Goal: Navigation & Orientation: Find specific page/section

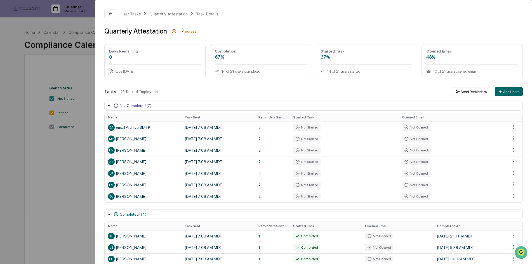
scroll to position [56, 0]
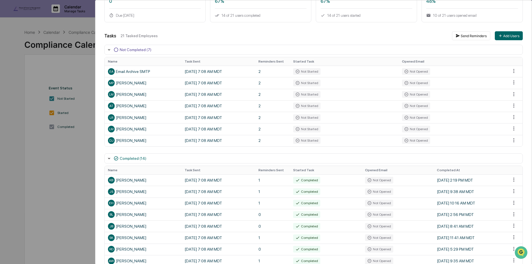
click at [92, 72] on div "User Tasks Quarterly Attestation Task Details Quarterly Attestation In Progress…" at bounding box center [266, 132] width 532 height 264
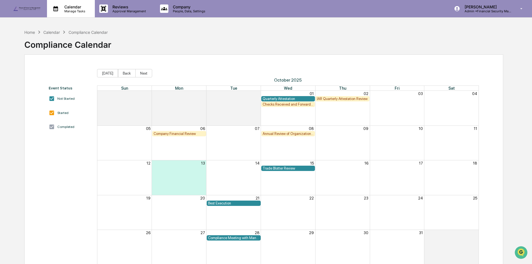
click at [81, 8] on p "Calendar" at bounding box center [74, 6] width 28 height 5
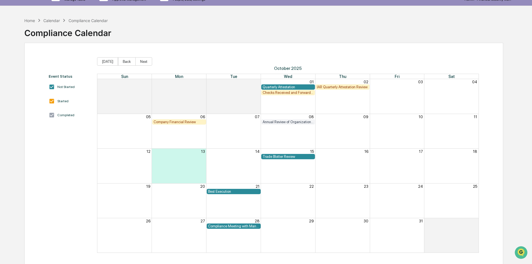
scroll to position [27, 0]
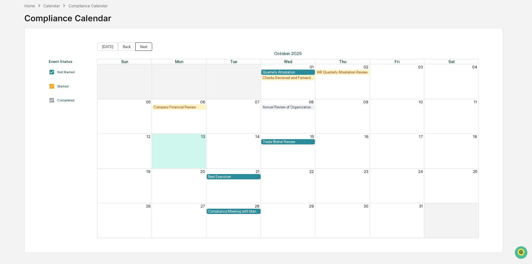
click at [143, 45] on button "Next" at bounding box center [143, 46] width 17 height 8
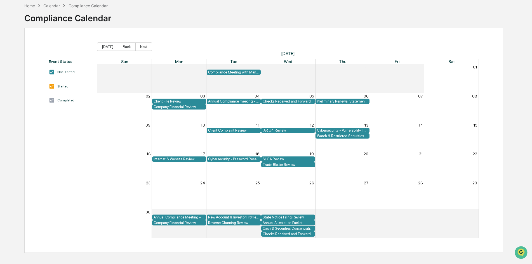
click at [226, 216] on div "New Account & Investor Profile Review" at bounding box center [233, 217] width 51 height 4
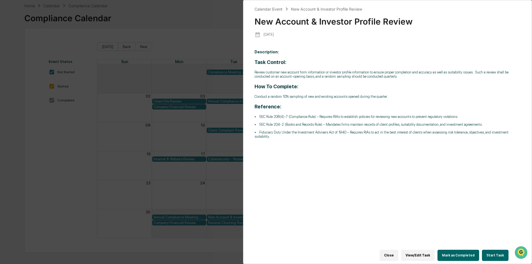
click at [219, 8] on div "Calendar Event New Account & Investor Profile Review New Account & Investor Pro…" at bounding box center [266, 132] width 532 height 264
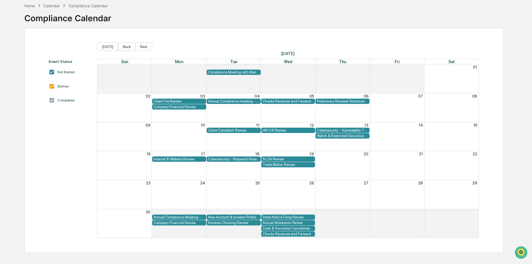
click at [279, 158] on div "SLOA Review" at bounding box center [288, 159] width 51 height 4
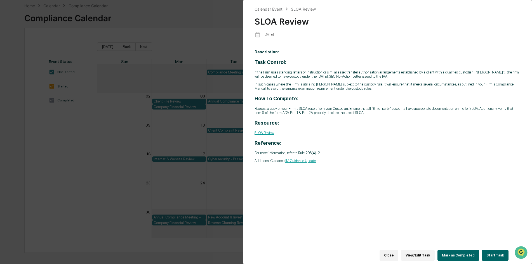
click at [231, 121] on div "Calendar Event SLOA Review SLOA Review [DATE] Description: Task Control: If the…" at bounding box center [266, 132] width 532 height 264
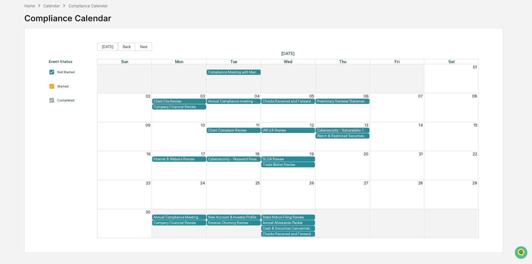
click at [302, 229] on div "Cash & Securities Concentration Review" at bounding box center [288, 228] width 51 height 4
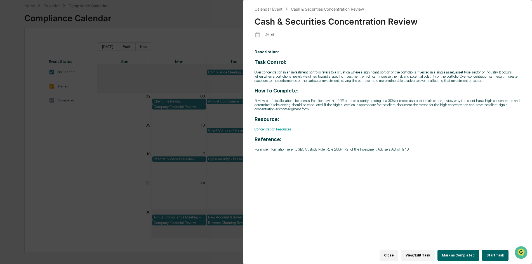
click at [233, 200] on div "Calendar Event Cash & Securities Concentration Review Cash & Securities Concent…" at bounding box center [266, 132] width 532 height 264
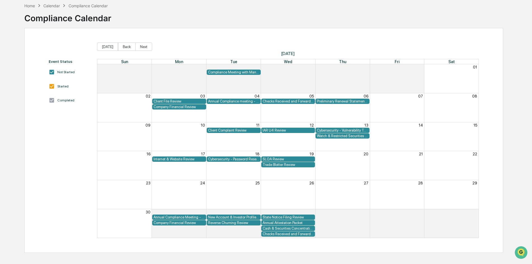
click at [335, 136] on div "Watch & Restricted Securities List" at bounding box center [342, 136] width 51 height 4
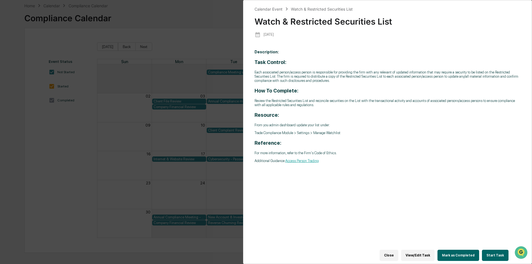
click at [147, 161] on div "Calendar Event Watch & Restricted Securities List Watch & Restricted Securities…" at bounding box center [266, 132] width 532 height 264
